Goal: Task Accomplishment & Management: Use online tool/utility

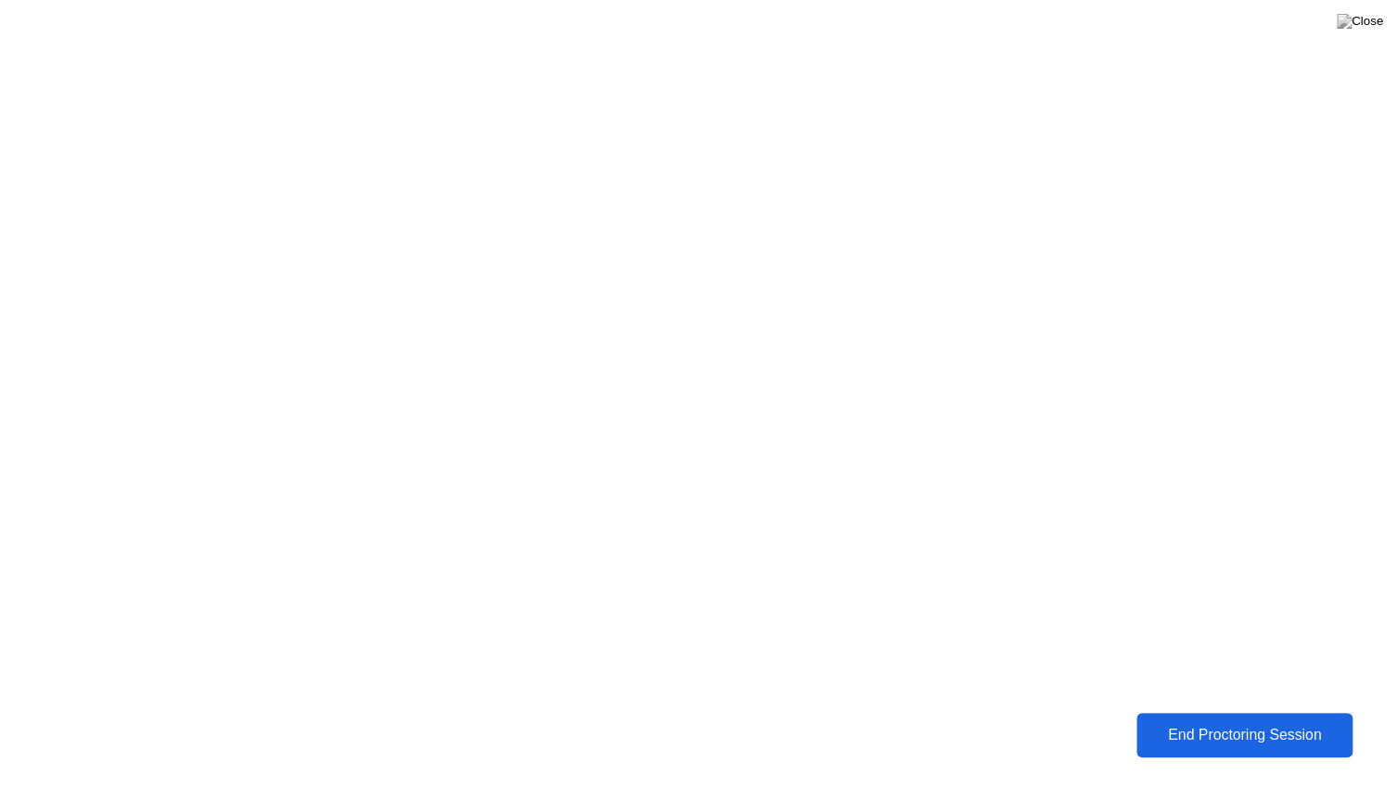
click at [1264, 731] on div "End Proctoring Session" at bounding box center [1245, 735] width 206 height 17
